Goal: Task Accomplishment & Management: Manage account settings

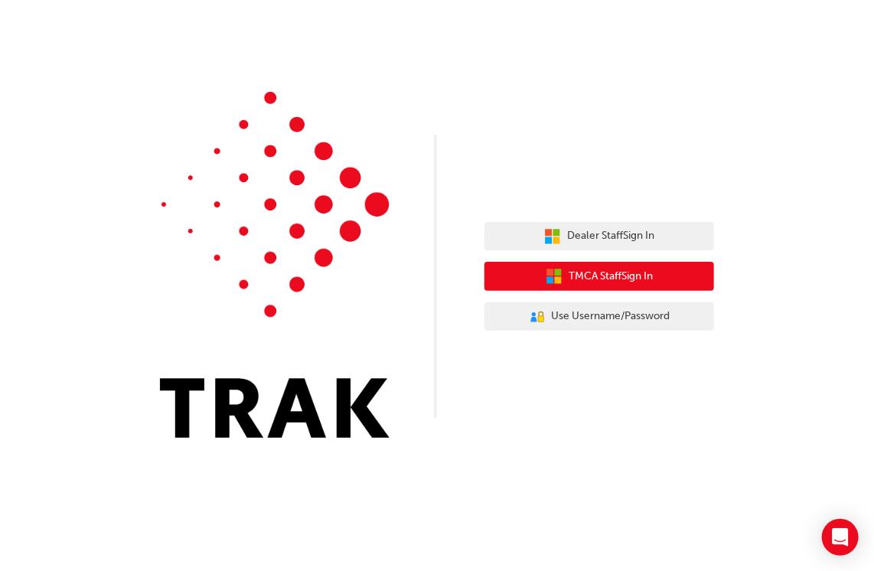
click at [579, 275] on span "TMCA Staff Sign In" at bounding box center [611, 277] width 84 height 18
click at [579, 265] on button "TMCA Staff Sign In" at bounding box center [599, 276] width 230 height 29
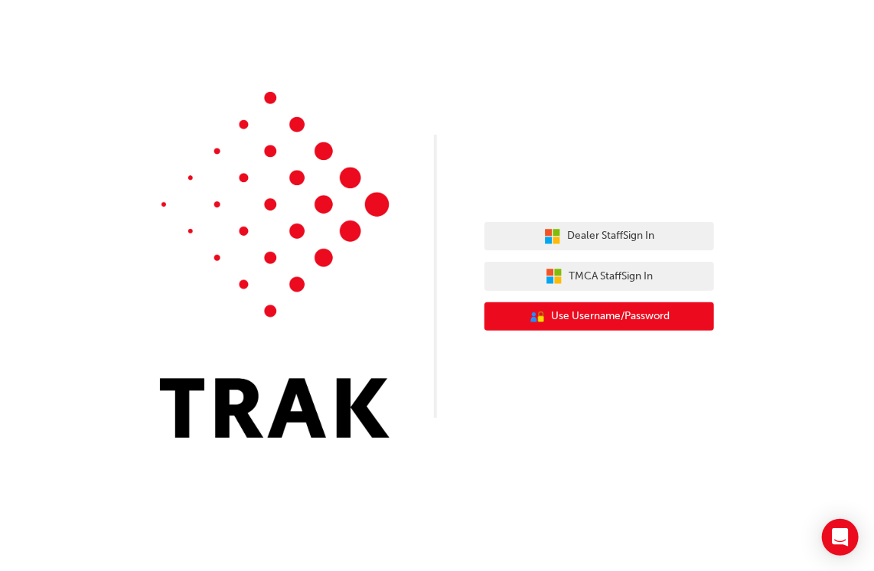
click at [556, 306] on button "User Authentication Icon - Blue Person, Gold Lock Use Username/Password" at bounding box center [599, 316] width 230 height 29
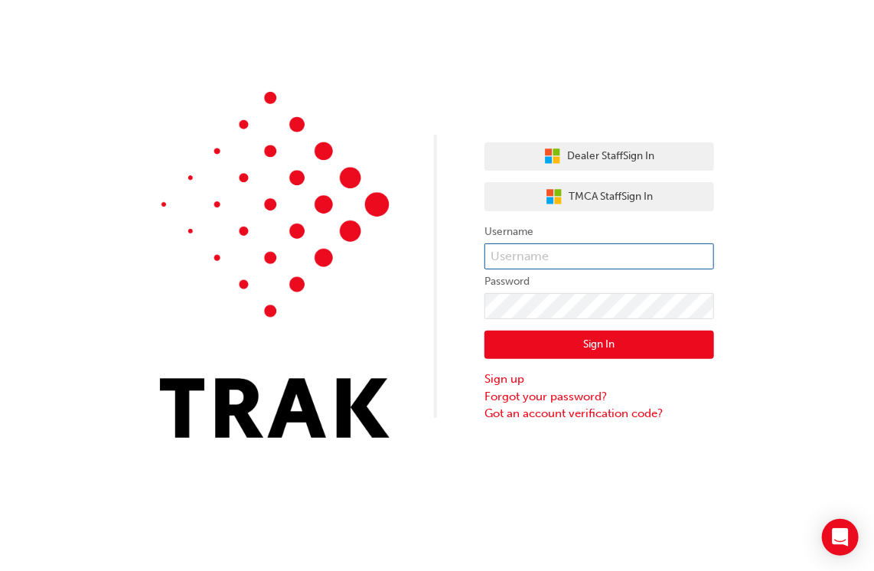
click at [533, 246] on input "text" at bounding box center [599, 256] width 230 height 26
type input "Nabin.Chand3"
click at [634, 346] on button "Sign In" at bounding box center [599, 345] width 230 height 29
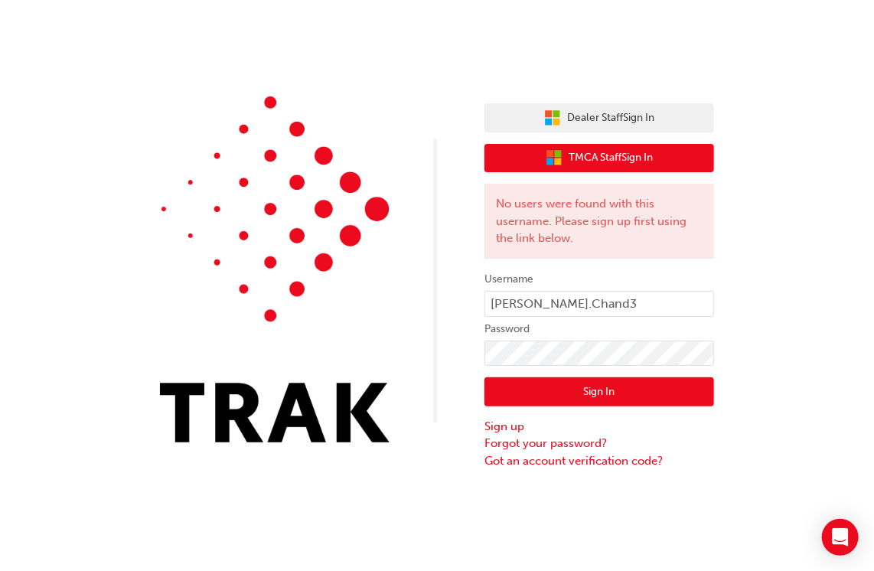
click at [655, 155] on button "TMCA Staff Sign In" at bounding box center [599, 158] width 230 height 29
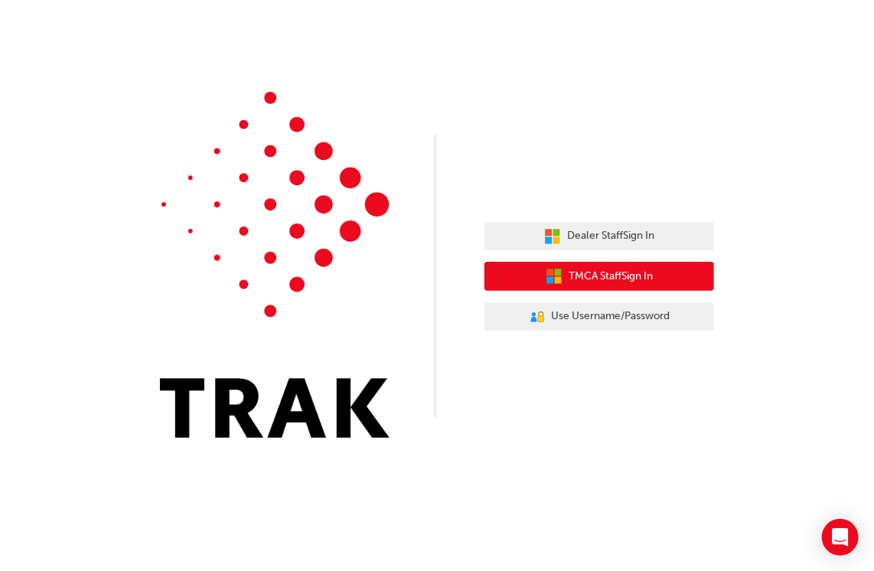
click at [651, 280] on span "TMCA Staff Sign In" at bounding box center [611, 277] width 84 height 18
